Goal: Obtain resource: Obtain resource

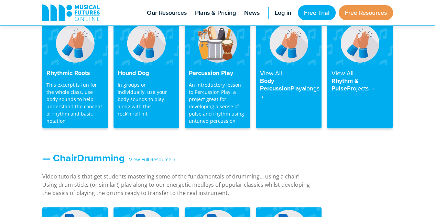
scroll to position [664, 0]
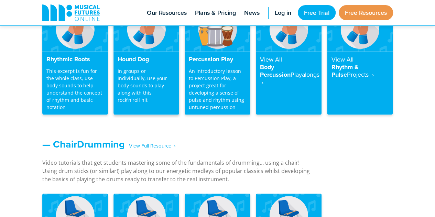
click at [130, 58] on h4 "Hound Dog" at bounding box center [146, 60] width 57 height 8
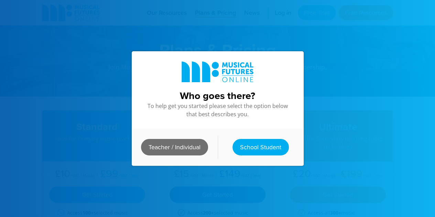
click at [167, 147] on link "Teacher / Individual" at bounding box center [174, 147] width 67 height 16
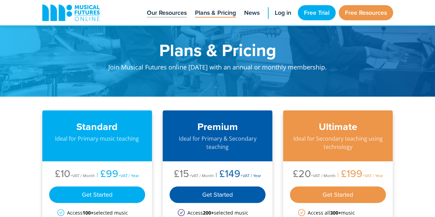
click at [164, 11] on span "Our Resources" at bounding box center [167, 12] width 40 height 9
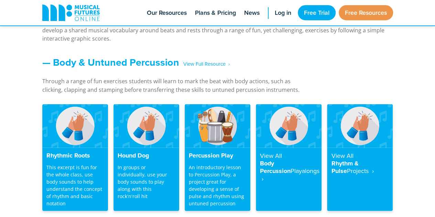
scroll to position [600, 0]
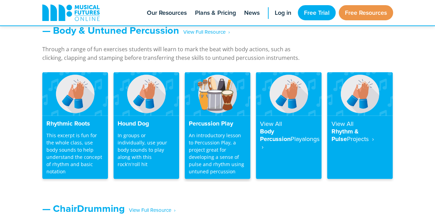
click at [211, 121] on h4 "Percussion Play" at bounding box center [217, 124] width 57 height 8
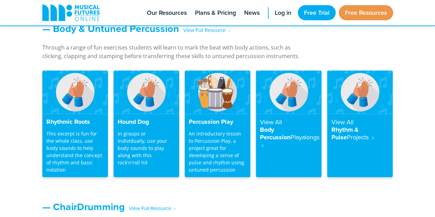
scroll to position [600, 0]
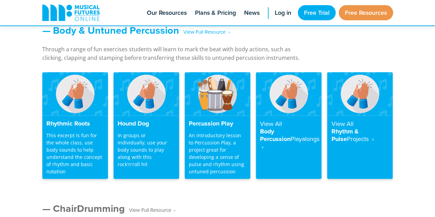
click at [159, 210] on span "‎ ‎ ‎ View Full Resource‎‏‏‎ ‎ ›" at bounding box center [150, 210] width 51 height 12
